Goal: Communication & Community: Answer question/provide support

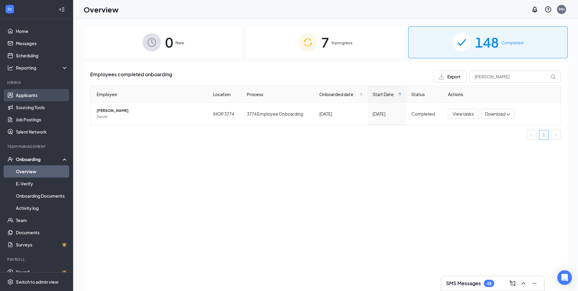
click at [28, 93] on link "Applicants" at bounding box center [42, 95] width 52 height 12
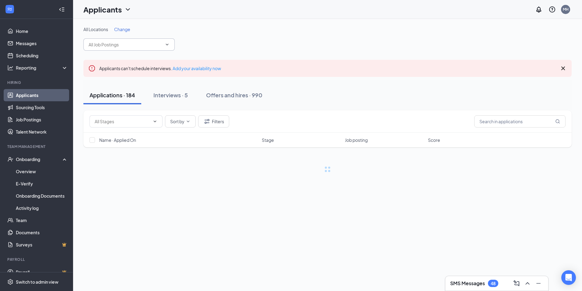
click at [132, 44] on input "text" at bounding box center [126, 44] width 74 height 7
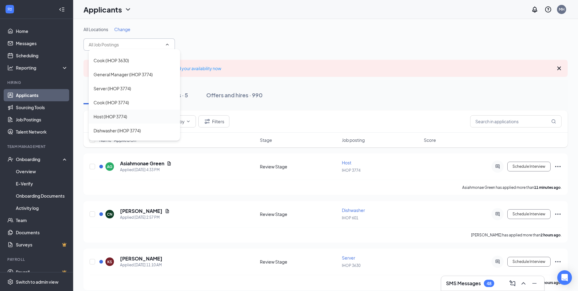
scroll to position [152, 0]
click at [123, 86] on div "Host (IHOP 3774)" at bounding box center [109, 86] width 33 height 7
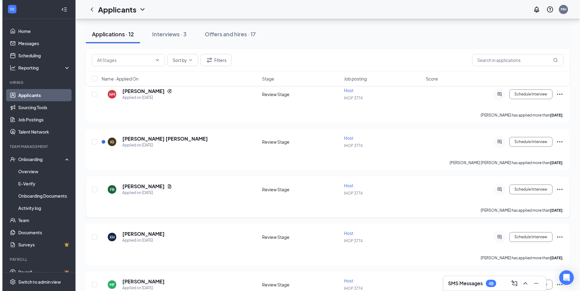
scroll to position [365, 0]
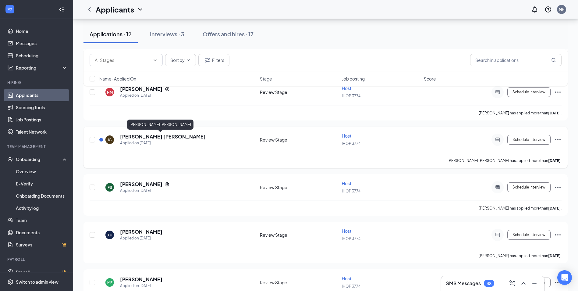
click at [155, 137] on h5 "[PERSON_NAME] [PERSON_NAME]" at bounding box center [163, 136] width 86 height 7
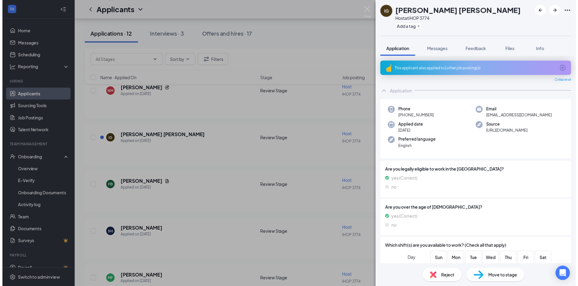
scroll to position [61, 0]
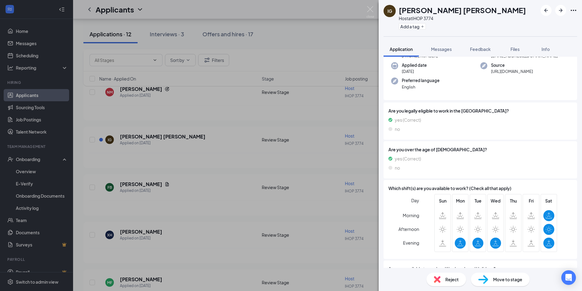
click at [372, 6] on div "IG [PERSON_NAME] [PERSON_NAME] Host at IHOP 3774 Add a tag Application Messages…" at bounding box center [291, 145] width 582 height 291
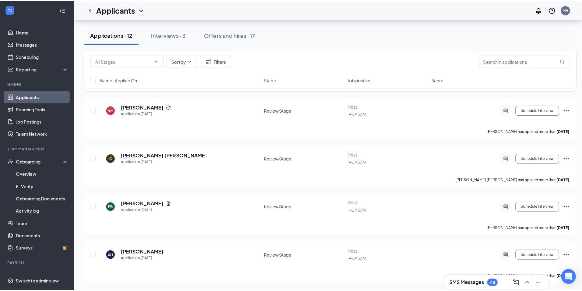
scroll to position [335, 0]
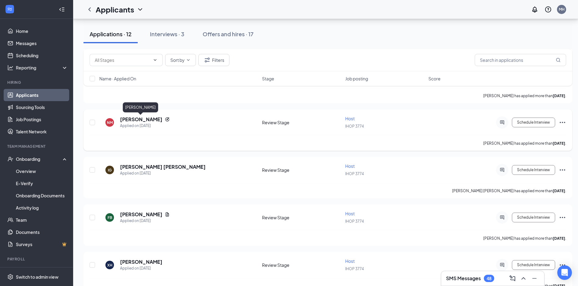
click at [148, 117] on h5 "[PERSON_NAME]" at bounding box center [141, 119] width 42 height 7
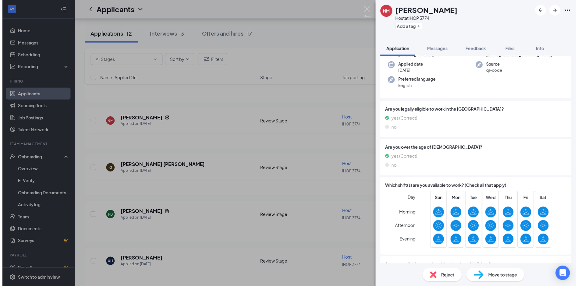
scroll to position [119, 0]
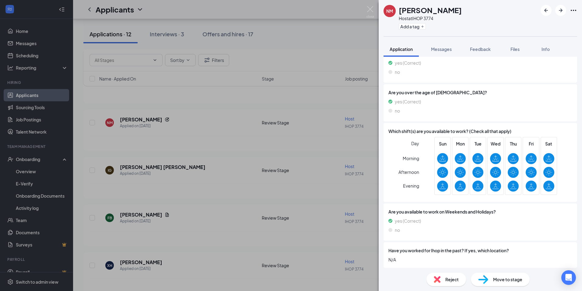
click at [201, 121] on div "NM [PERSON_NAME] Host at IHOP 3774 Add a tag Application Messages Feedback File…" at bounding box center [291, 145] width 582 height 291
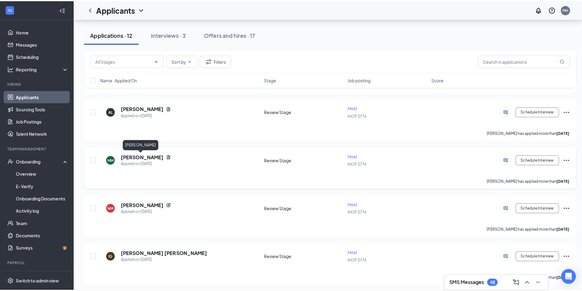
scroll to position [244, 0]
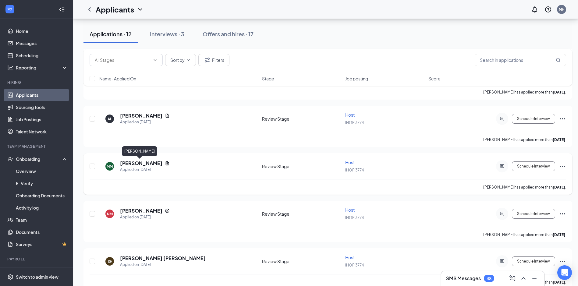
click at [136, 163] on h5 "[PERSON_NAME]" at bounding box center [141, 163] width 42 height 7
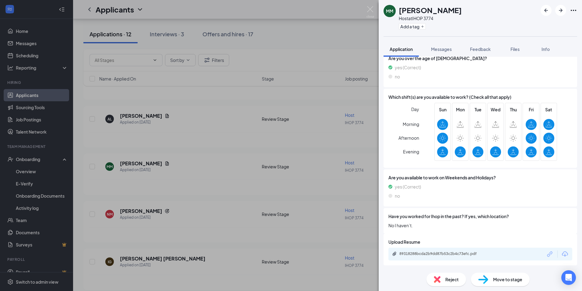
scroll to position [153, 0]
click at [448, 254] on div "89318288bcda2b9dd87b53c2b4c73efc.pdf" at bounding box center [442, 253] width 85 height 5
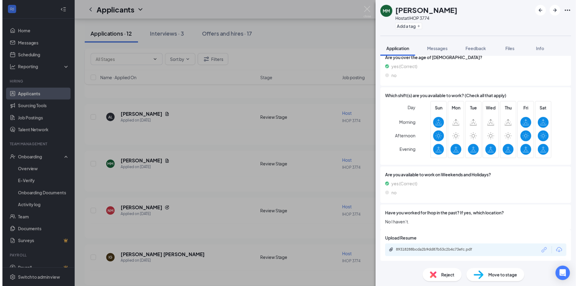
scroll to position [151, 0]
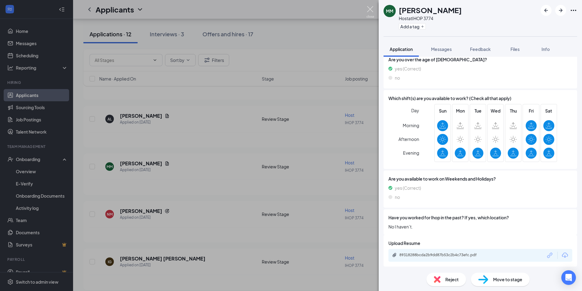
click at [373, 7] on img at bounding box center [371, 12] width 8 height 12
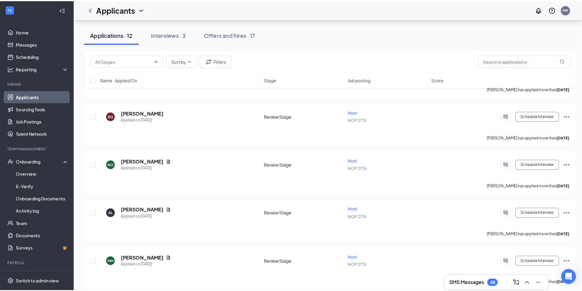
scroll to position [152, 0]
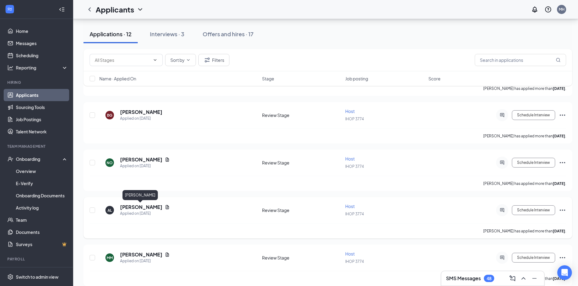
click at [136, 208] on h5 "[PERSON_NAME]" at bounding box center [141, 207] width 42 height 7
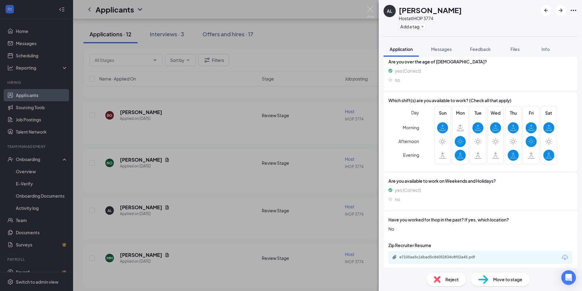
scroll to position [136, 0]
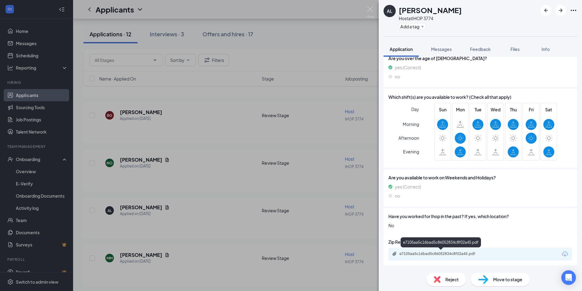
click at [440, 253] on div "e7105aa5c16bad5c86052834c8f02a45.pdf" at bounding box center [442, 253] width 85 height 5
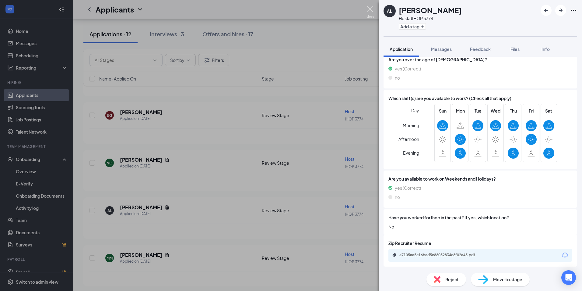
click at [369, 9] on img at bounding box center [371, 12] width 8 height 12
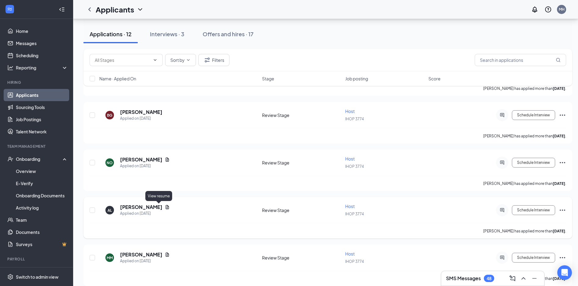
click at [166, 208] on icon "Document" at bounding box center [167, 207] width 3 height 4
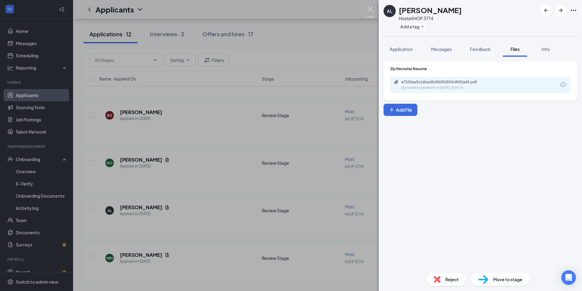
drag, startPoint x: 370, startPoint y: 8, endPoint x: 341, endPoint y: 96, distance: 92.6
click at [370, 8] on img at bounding box center [371, 12] width 8 height 12
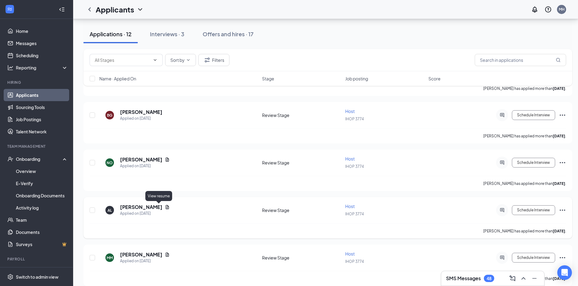
click at [165, 208] on icon "Document" at bounding box center [167, 207] width 5 height 5
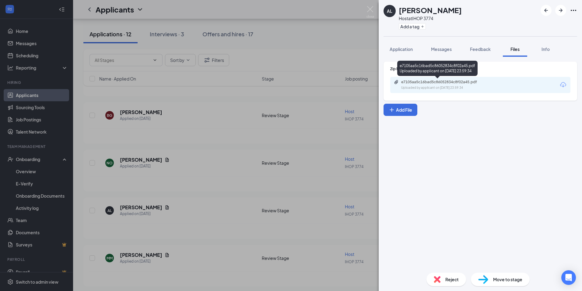
click at [414, 83] on div "e7105aa5c16bad5c86052834c8f02a45.pdf" at bounding box center [443, 81] width 85 height 5
click at [373, 10] on img at bounding box center [371, 12] width 8 height 12
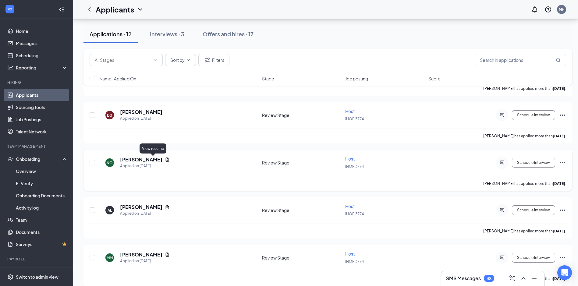
click at [166, 159] on icon "Document" at bounding box center [167, 159] width 3 height 4
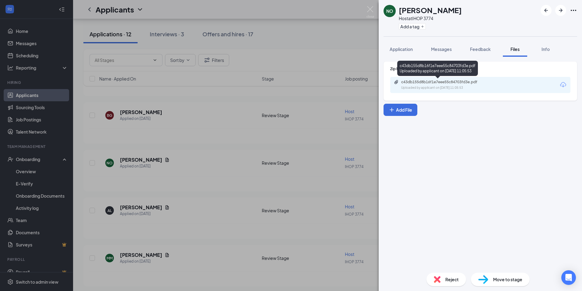
click at [430, 83] on div "c43db155d8b16f1e7eee55c84703fd3e.pdf" at bounding box center [443, 81] width 85 height 5
click at [569, 274] on icon "Open Intercom Messenger" at bounding box center [568, 277] width 7 height 8
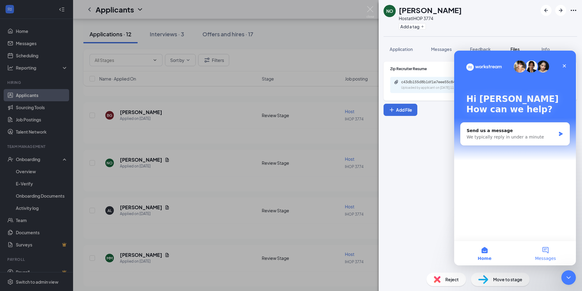
click at [548, 250] on button "Messages" at bounding box center [545, 253] width 61 height 24
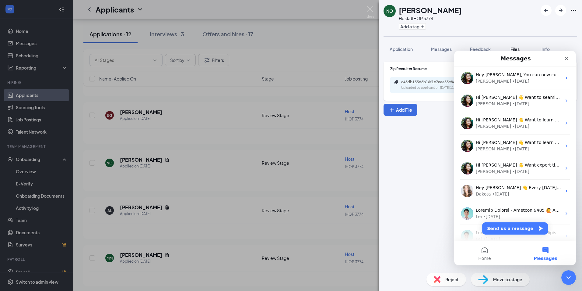
scroll to position [228, 0]
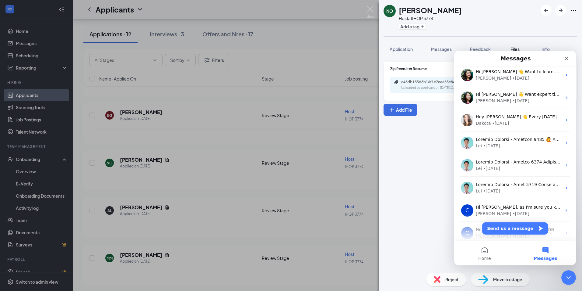
click at [425, 203] on div "Zip Recruiter Resume c43db155d8b16f1e7eee55c84703fd3e.pdf Uploaded by applicant…" at bounding box center [480, 162] width 203 height 211
click at [567, 58] on icon "Close" at bounding box center [566, 58] width 3 height 3
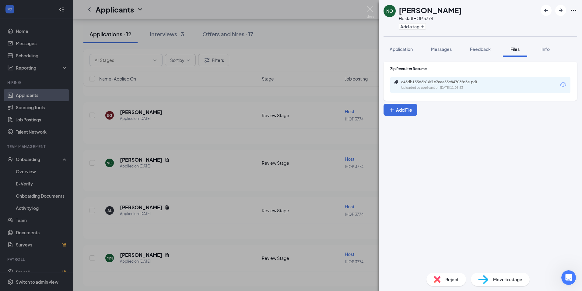
scroll to position [0, 0]
click at [567, 277] on icon "Open Intercom Messenger" at bounding box center [568, 276] width 4 height 5
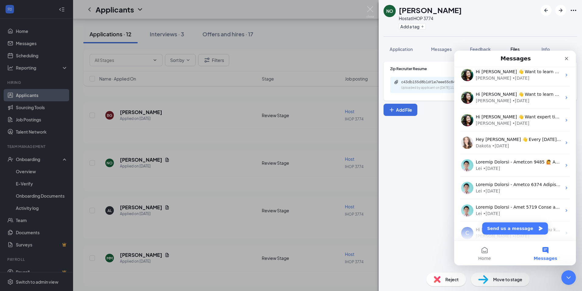
scroll to position [202, 0]
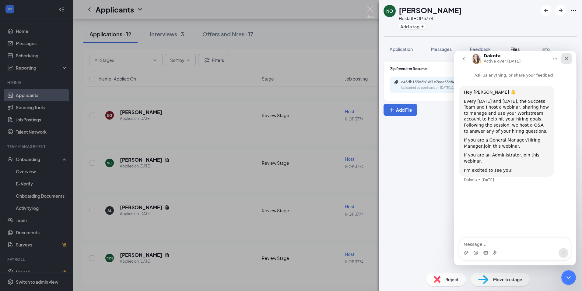
click at [569, 59] on div "Close" at bounding box center [566, 58] width 11 height 11
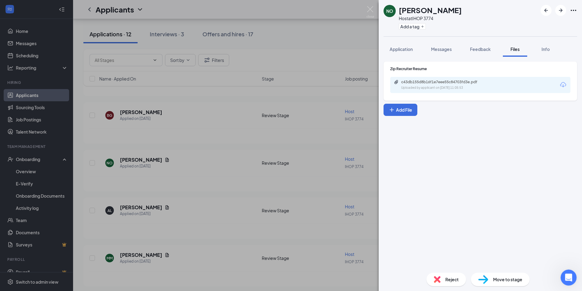
click at [572, 276] on icon "Open Intercom Messenger" at bounding box center [568, 276] width 10 height 10
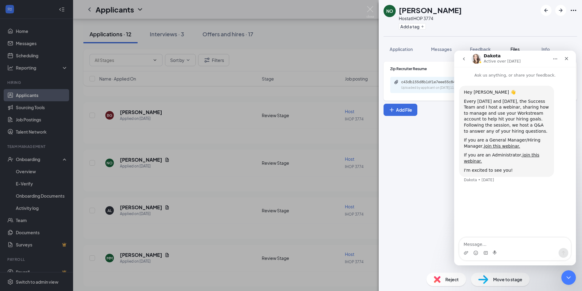
click at [464, 59] on icon "go back" at bounding box center [464, 58] width 2 height 3
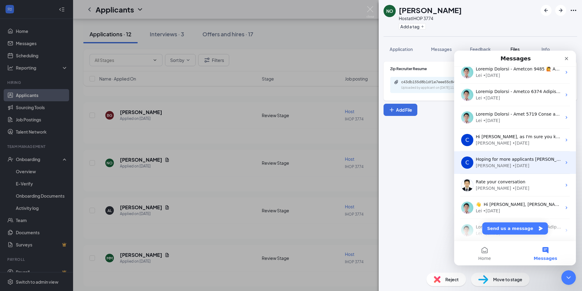
scroll to position [324, 0]
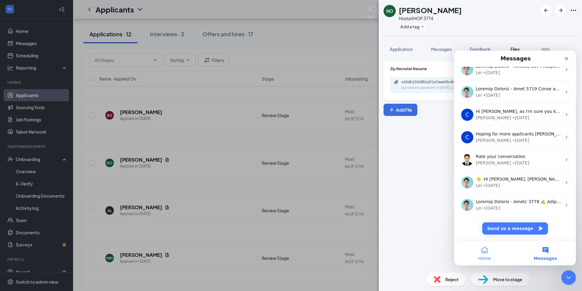
click at [487, 248] on button "Home" at bounding box center [484, 253] width 61 height 24
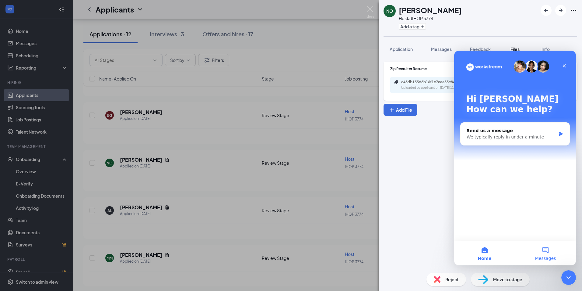
click at [549, 250] on button "Messages" at bounding box center [545, 253] width 61 height 24
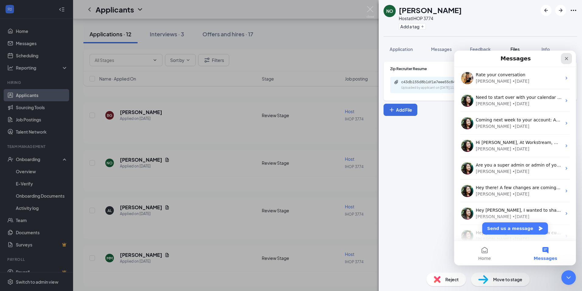
click at [566, 60] on icon "Close" at bounding box center [566, 58] width 3 height 3
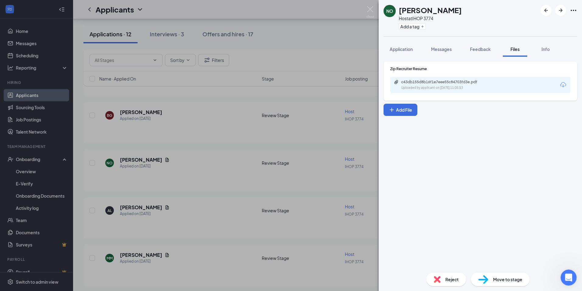
click at [575, 276] on html at bounding box center [568, 276] width 15 height 15
click at [569, 278] on icon "Open Intercom Messenger" at bounding box center [568, 276] width 10 height 10
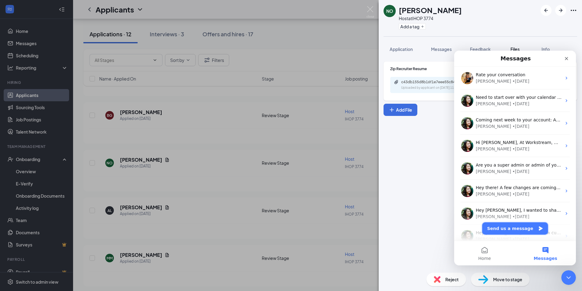
click at [525, 228] on button "Send us a message" at bounding box center [515, 228] width 66 height 12
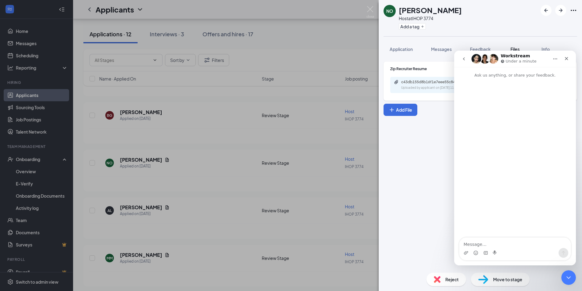
click at [467, 56] on button "go back" at bounding box center [464, 59] width 12 height 12
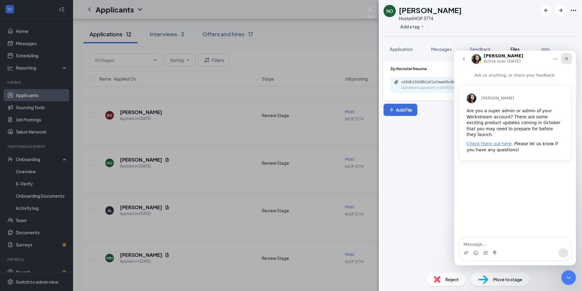
click at [568, 57] on icon "Close" at bounding box center [566, 58] width 3 height 3
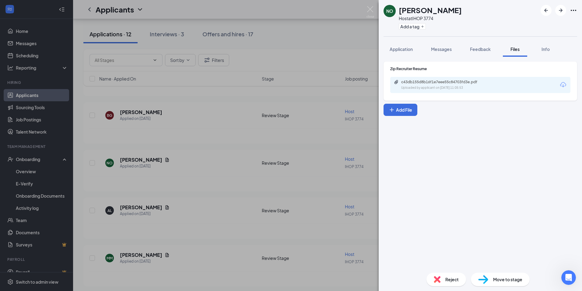
click at [484, 147] on div "Zip Recruiter Resume c43db155d8b16f1e7eee55c84703fd3e.pdf Uploaded by applicant…" at bounding box center [480, 162] width 203 height 211
click at [480, 49] on span "Feedback" at bounding box center [480, 48] width 21 height 5
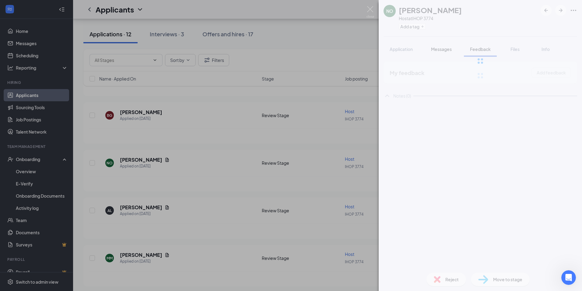
click at [442, 48] on div at bounding box center [480, 61] width 203 height 122
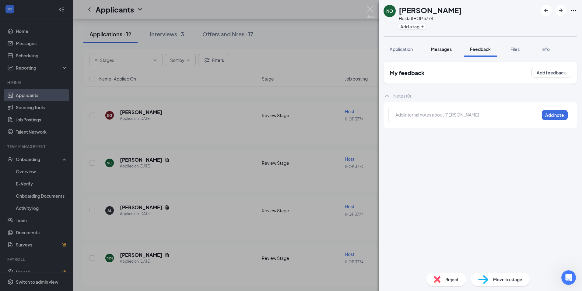
click at [444, 49] on span "Messages" at bounding box center [441, 48] width 21 height 5
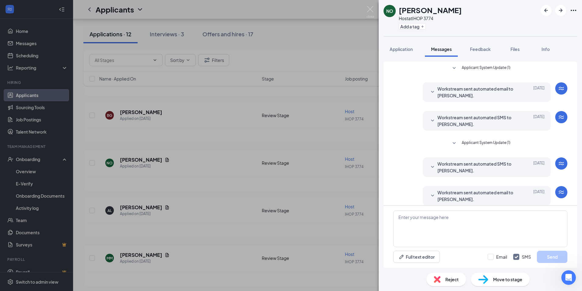
scroll to position [6, 0]
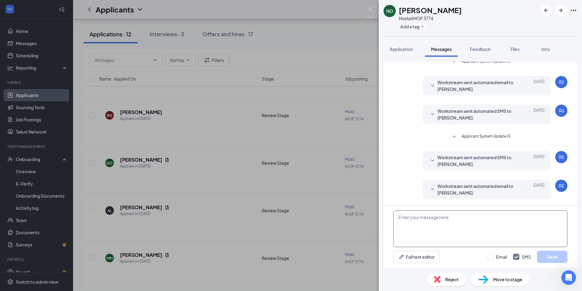
click at [446, 229] on textarea at bounding box center [480, 228] width 174 height 37
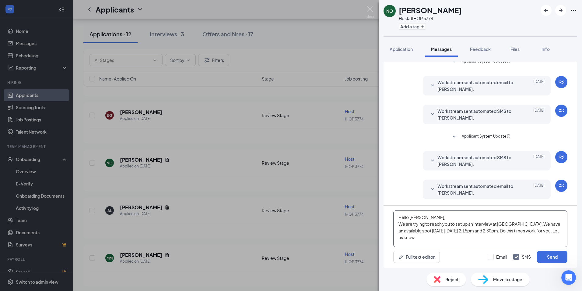
drag, startPoint x: 526, startPoint y: 231, endPoint x: 468, endPoint y: 234, distance: 57.7
click at [468, 234] on textarea "Hello [PERSON_NAME], We are trying to reach you to set up an interview at [GEOG…" at bounding box center [480, 228] width 174 height 37
click at [409, 235] on textarea "Hello [PERSON_NAME], We are trying to reach you to set up an interview at [GEOG…" at bounding box center [480, 228] width 174 height 37
type textarea "Hello [PERSON_NAME], We are trying to reach you to set up an interview at [GEOG…"
click at [550, 255] on button "Send" at bounding box center [552, 256] width 30 height 12
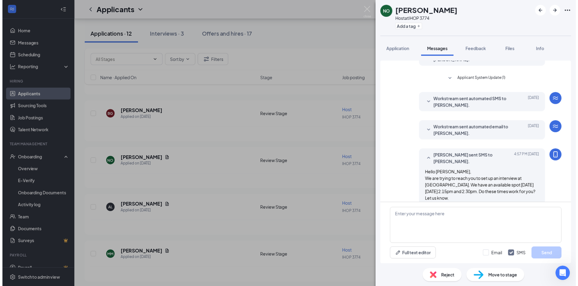
scroll to position [72, 0]
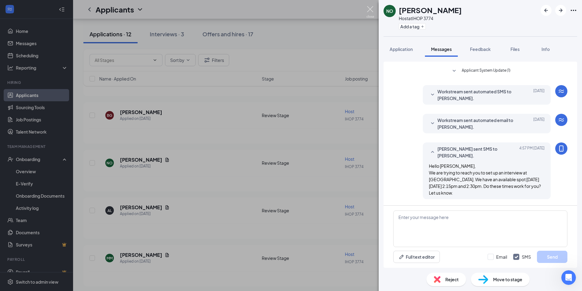
click at [369, 8] on img at bounding box center [371, 12] width 8 height 12
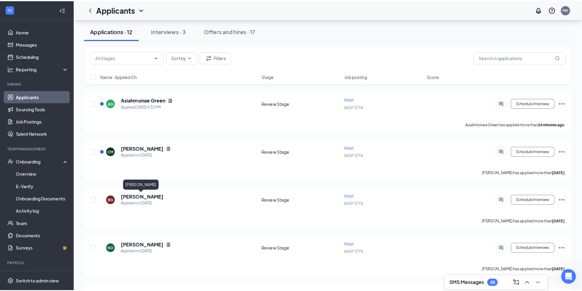
scroll to position [30, 0]
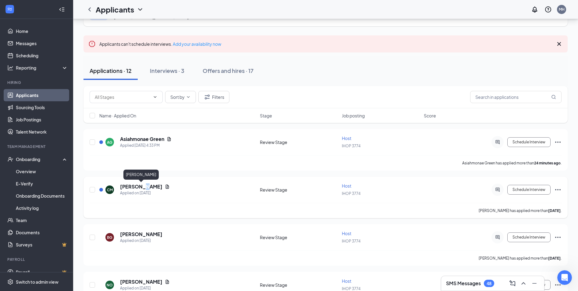
click at [140, 183] on h5 "[PERSON_NAME]" at bounding box center [141, 186] width 42 height 7
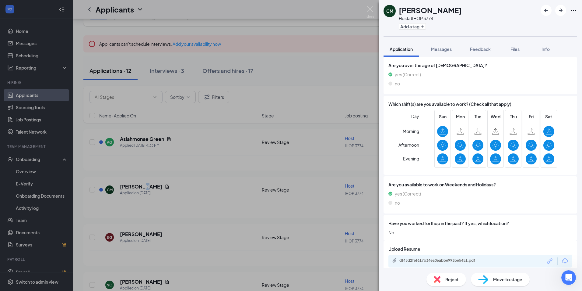
scroll to position [153, 0]
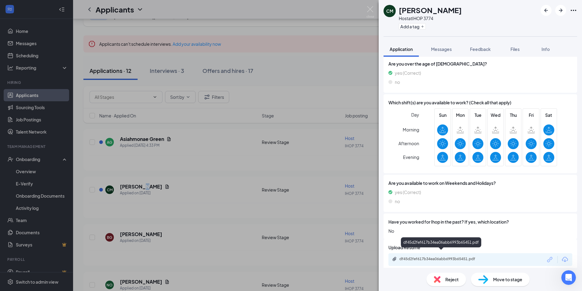
click at [435, 256] on div "df45d2fef617b34ea06abb6993b65451.pdf" at bounding box center [442, 258] width 85 height 5
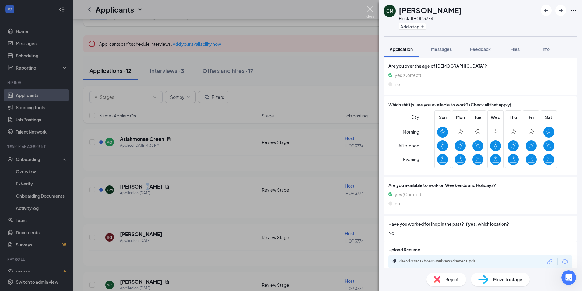
drag, startPoint x: 373, startPoint y: 7, endPoint x: 169, endPoint y: 172, distance: 262.4
click at [373, 7] on img at bounding box center [371, 12] width 8 height 12
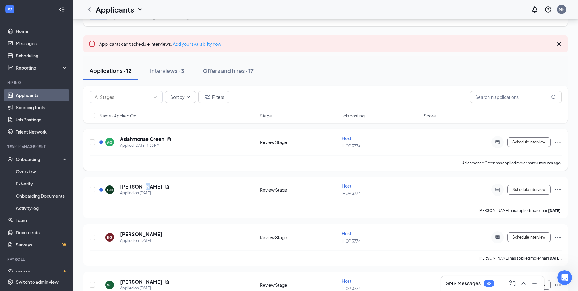
click at [166, 140] on div "Asiahmonae Green" at bounding box center [145, 139] width 51 height 7
click at [168, 138] on icon "Document" at bounding box center [168, 139] width 3 height 4
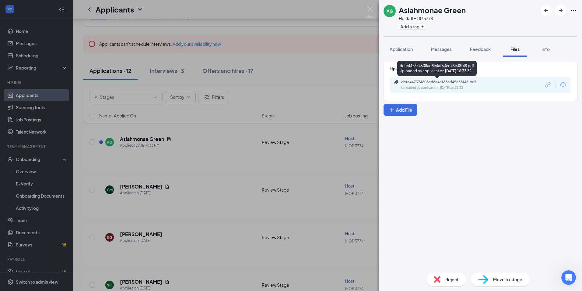
click at [428, 82] on div "dcfe447374608ad8e4af63ed45e38f48.pdf" at bounding box center [443, 81] width 85 height 5
click at [373, 8] on img at bounding box center [371, 12] width 8 height 12
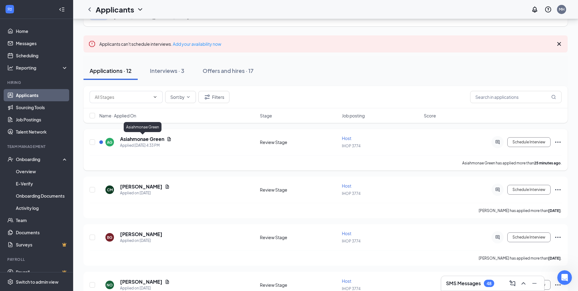
click at [146, 136] on h5 "Asiahmonae Green" at bounding box center [142, 139] width 44 height 7
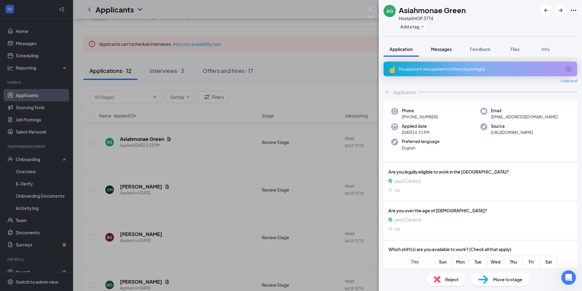
click at [448, 49] on span "Messages" at bounding box center [441, 48] width 21 height 5
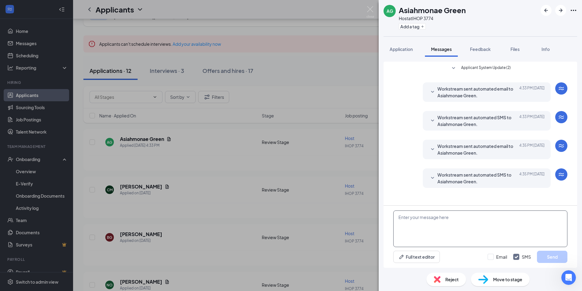
click at [449, 215] on textarea at bounding box center [480, 228] width 174 height 37
type textarea "H"
click at [370, 9] on img at bounding box center [371, 12] width 8 height 12
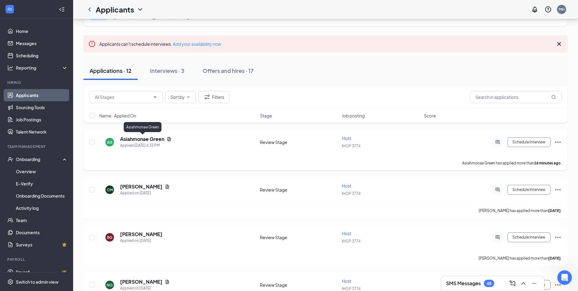
click at [146, 137] on h5 "Asiahmonae Green" at bounding box center [142, 139] width 44 height 7
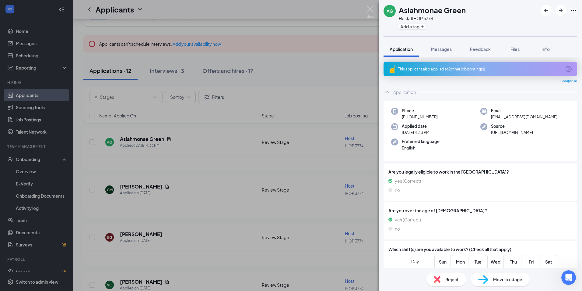
click at [440, 48] on span "Messages" at bounding box center [441, 48] width 21 height 5
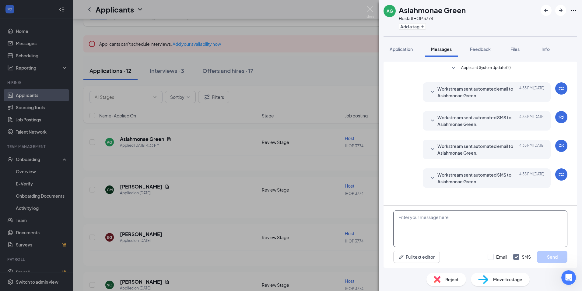
click at [423, 222] on textarea at bounding box center [480, 228] width 174 height 37
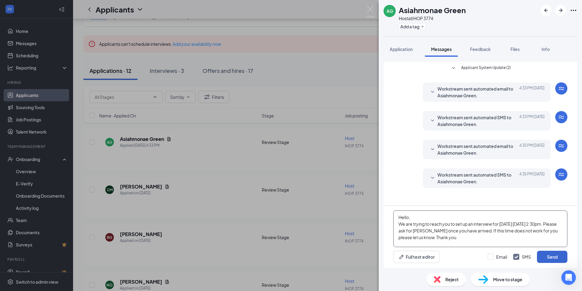
type textarea "Hello, We are trying to reach you to set up an interview for [DATE] [DATE] 2:30…"
click at [555, 256] on button "Send" at bounding box center [552, 256] width 30 height 12
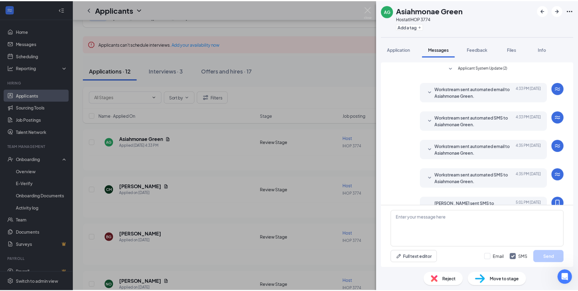
scroll to position [55, 0]
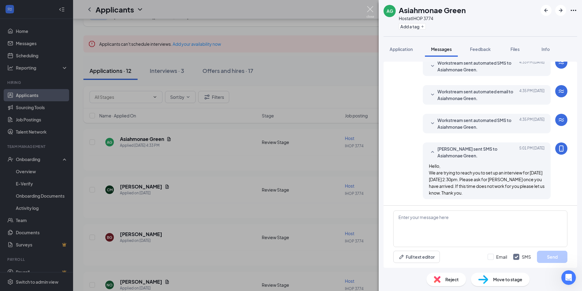
click at [370, 7] on img at bounding box center [371, 12] width 8 height 12
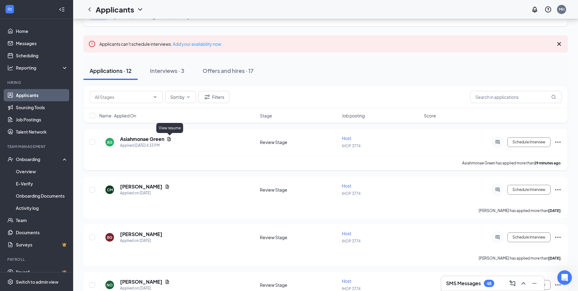
click at [170, 139] on icon "Document" at bounding box center [168, 139] width 3 height 4
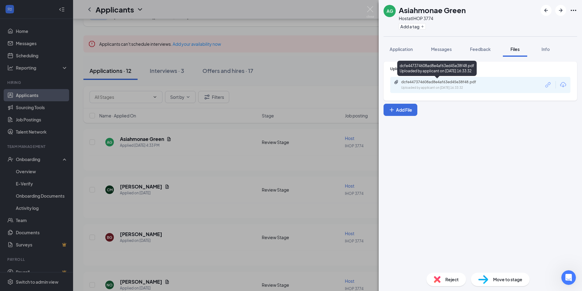
click at [452, 83] on div "dcfe447374608ad8e4af63ed45e38f48.pdf" at bounding box center [443, 81] width 85 height 5
click at [369, 8] on img at bounding box center [371, 12] width 8 height 12
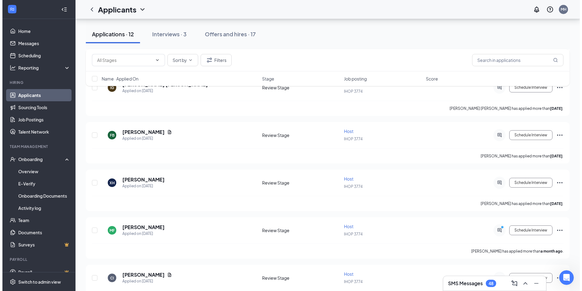
scroll to position [426, 0]
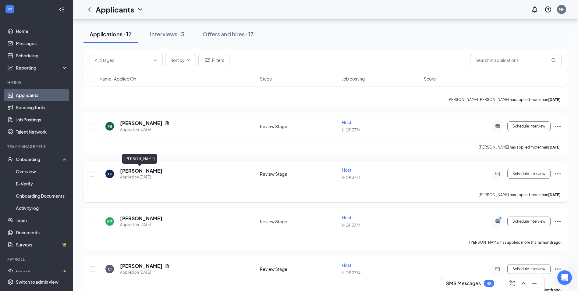
click at [137, 171] on h5 "[PERSON_NAME]" at bounding box center [141, 170] width 42 height 7
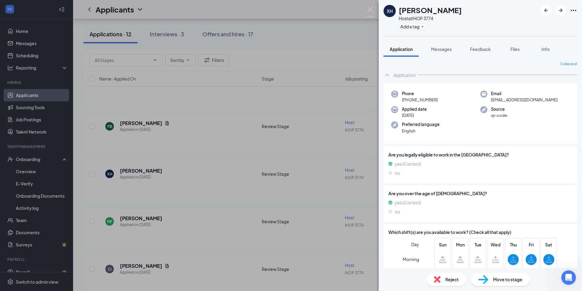
scroll to position [102, 0]
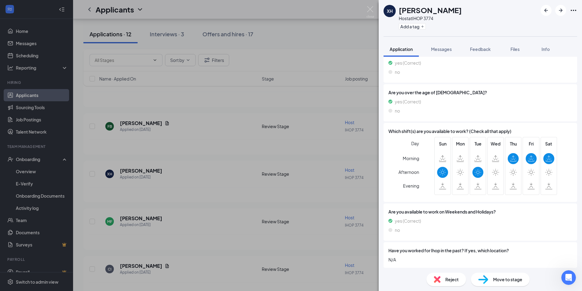
click at [220, 190] on div "XH [PERSON_NAME] Host at IHOP 3774 Add a tag Application Messages Feedback File…" at bounding box center [291, 145] width 582 height 291
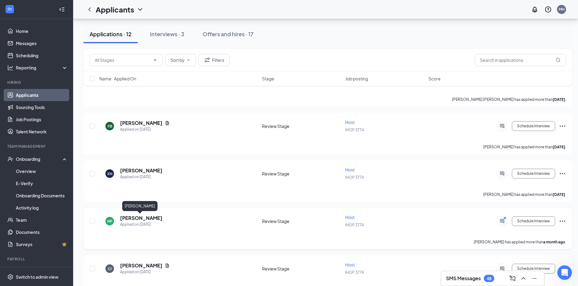
click at [131, 218] on h5 "[PERSON_NAME]" at bounding box center [141, 218] width 42 height 7
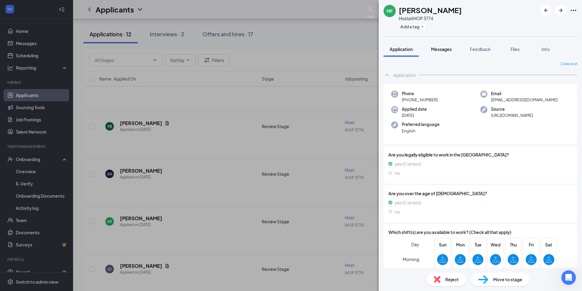
click at [440, 48] on span "Messages" at bounding box center [441, 48] width 21 height 5
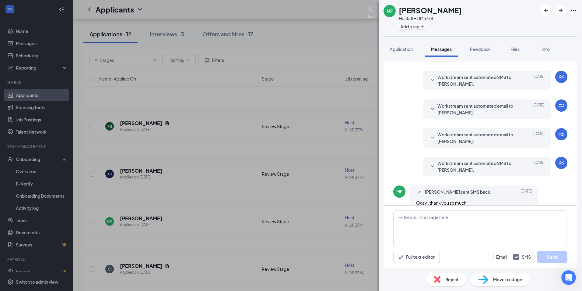
scroll to position [22, 0]
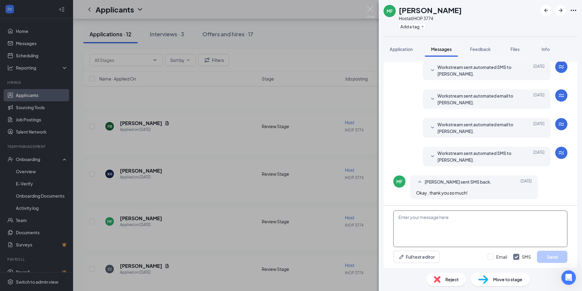
click at [427, 221] on textarea at bounding box center [480, 228] width 174 height 37
type textarea "h"
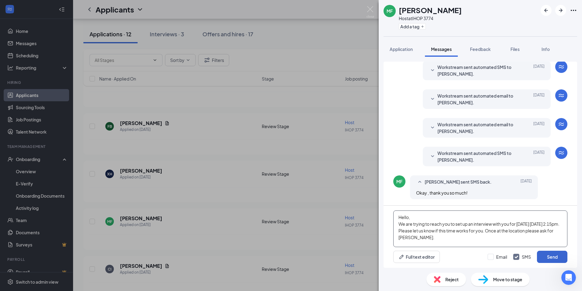
type textarea "Hello, We are trying to reach you to set up an interview with you for [DATE] [D…"
click at [553, 255] on button "Send" at bounding box center [552, 256] width 30 height 12
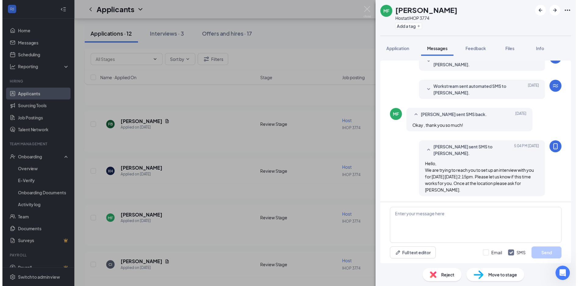
scroll to position [87, 0]
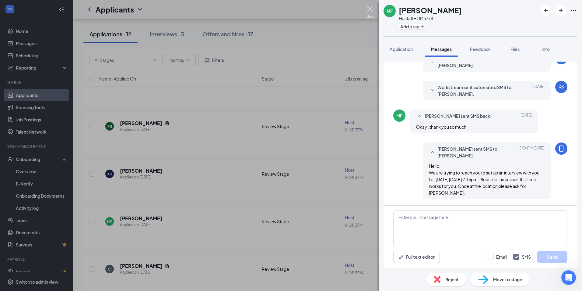
click at [368, 9] on img at bounding box center [371, 12] width 8 height 12
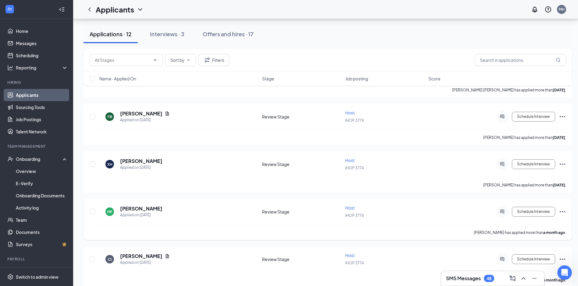
scroll to position [445, 0]
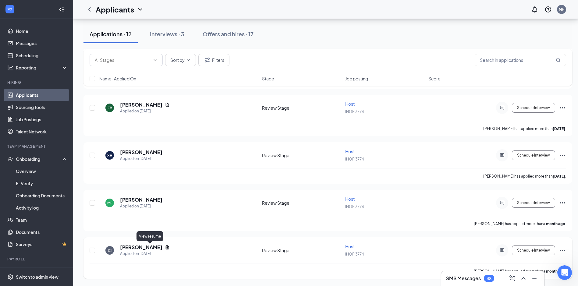
click at [165, 246] on icon "Document" at bounding box center [167, 247] width 5 height 5
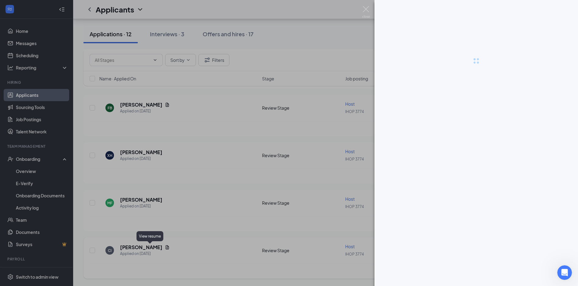
scroll to position [440, 0]
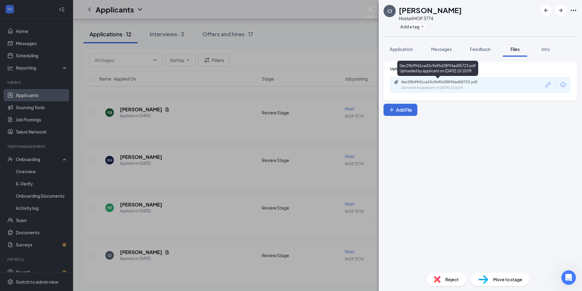
click at [428, 88] on div "Uploaded by applicant on [DATE] 10:10:09" at bounding box center [446, 87] width 91 height 5
click at [368, 10] on img at bounding box center [371, 12] width 8 height 12
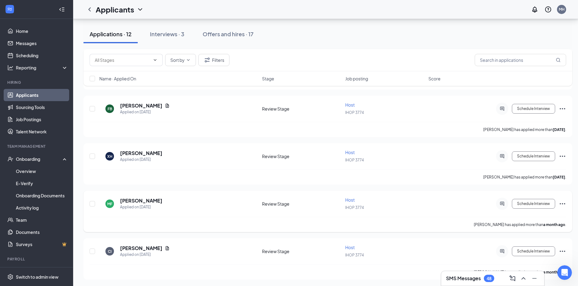
scroll to position [445, 0]
click at [503, 251] on icon "ActiveChat" at bounding box center [501, 250] width 7 height 5
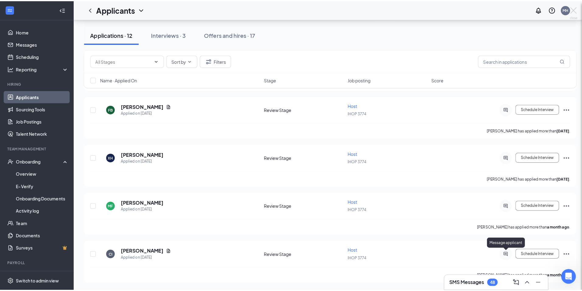
scroll to position [440, 0]
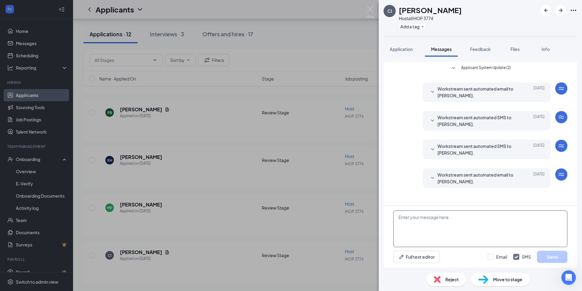
click at [414, 221] on textarea at bounding box center [480, 228] width 174 height 37
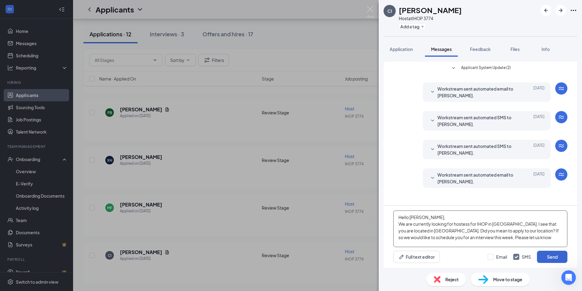
type textarea "Hello [PERSON_NAME], We are currently looking for hostess for IHOP in [GEOGRAPH…"
click at [555, 257] on button "Send" at bounding box center [552, 256] width 30 height 12
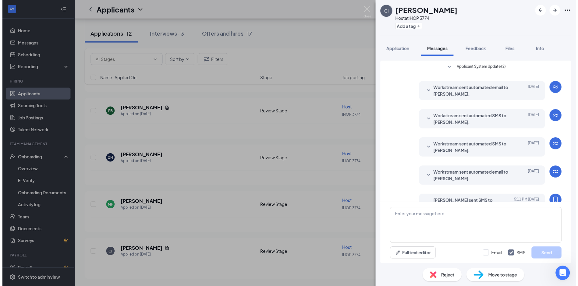
scroll to position [61, 0]
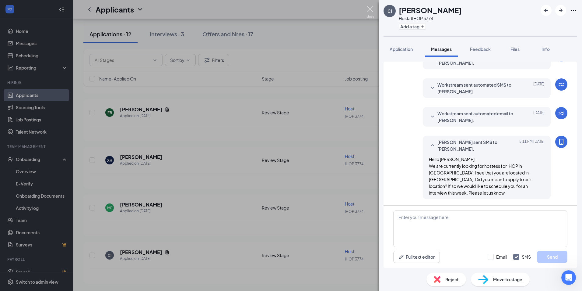
click at [371, 6] on img at bounding box center [371, 12] width 8 height 12
